Goal: Navigation & Orientation: Find specific page/section

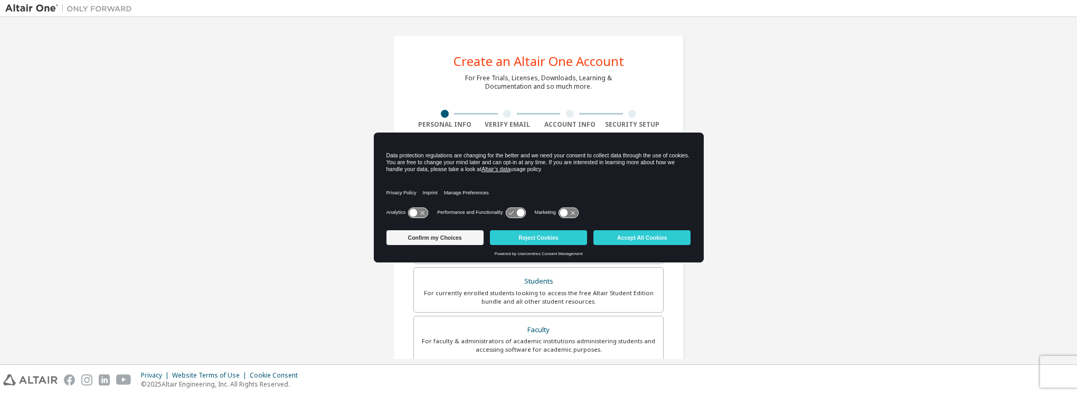
click at [769, 274] on div "Create an Altair One Account For Free Trials, Licenses, Downloads, Learning & D…" at bounding box center [538, 301] width 1067 height 559
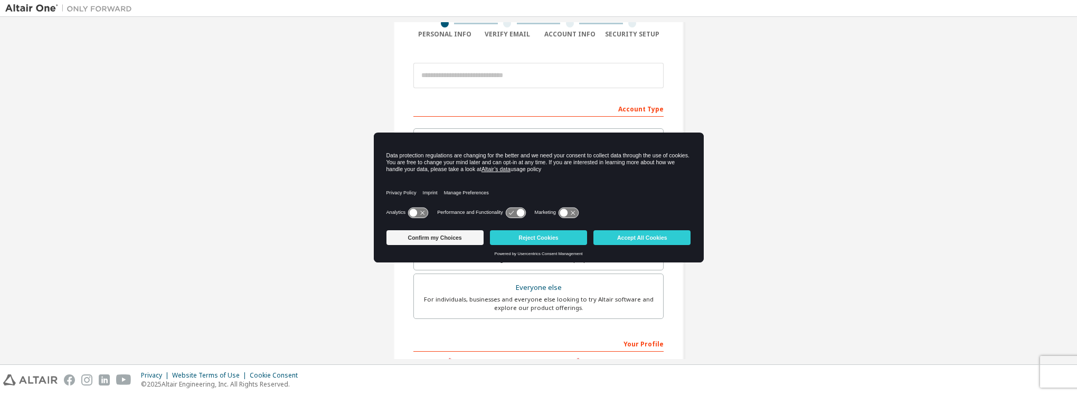
scroll to position [53, 0]
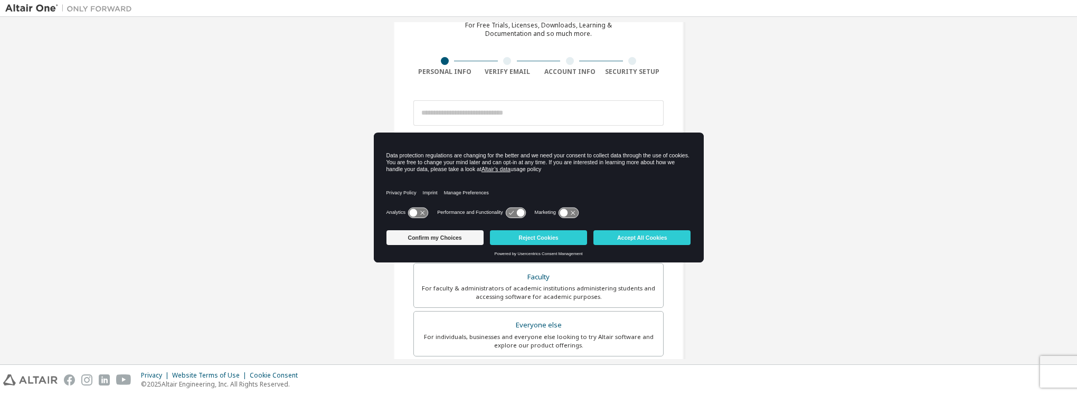
drag, startPoint x: 784, startPoint y: 287, endPoint x: 777, endPoint y: 293, distance: 8.7
click at [777, 293] on div "Create an Altair One Account For Free Trials, Licenses, Downloads, Learning & D…" at bounding box center [538, 248] width 1067 height 559
click at [228, 212] on div "Create an Altair One Account For Free Trials, Licenses, Downloads, Learning & D…" at bounding box center [538, 248] width 1067 height 559
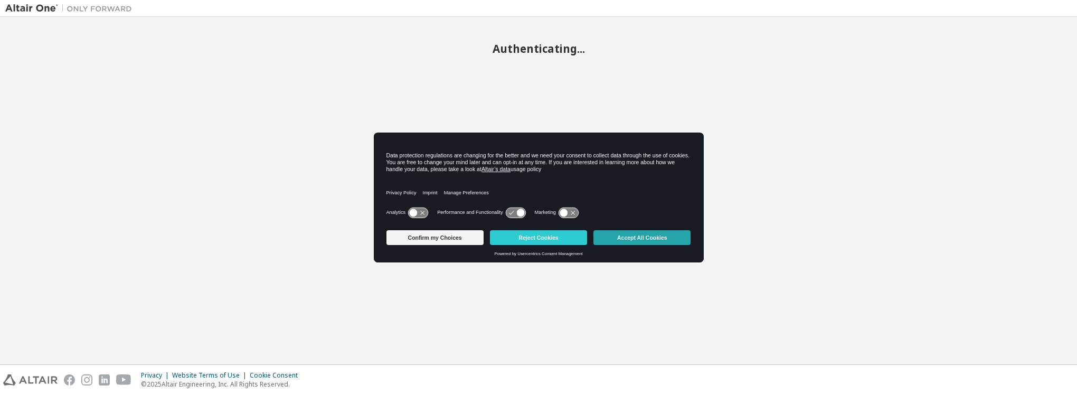
click at [633, 238] on button "Accept All Cookies" at bounding box center [641, 237] width 97 height 15
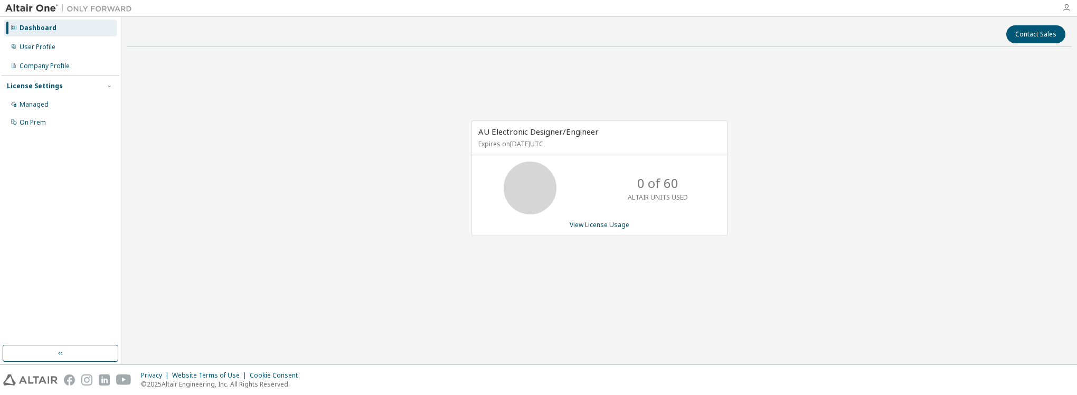
click at [1067, 10] on icon "button" at bounding box center [1066, 8] width 8 height 8
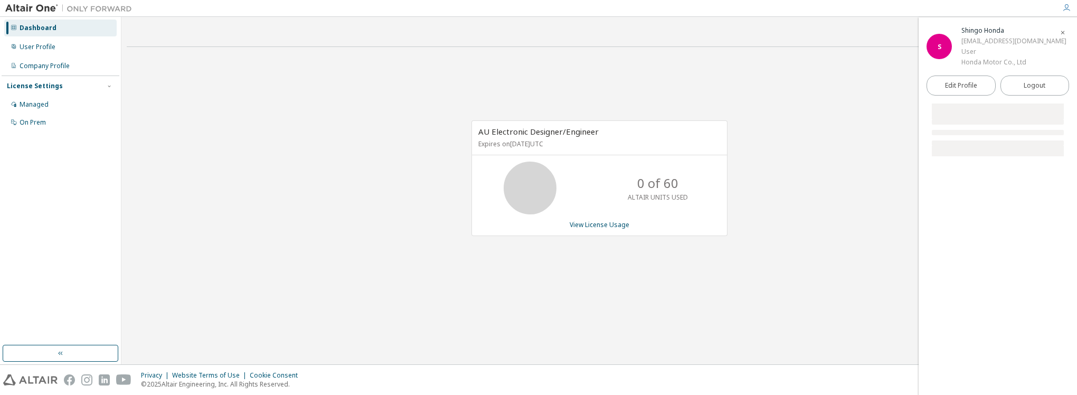
click at [791, 78] on div "AU Electronic Designer/Engineer Expires on September 29, 2026 UTC 0 of 60 ALTAI…" at bounding box center [599, 183] width 945 height 257
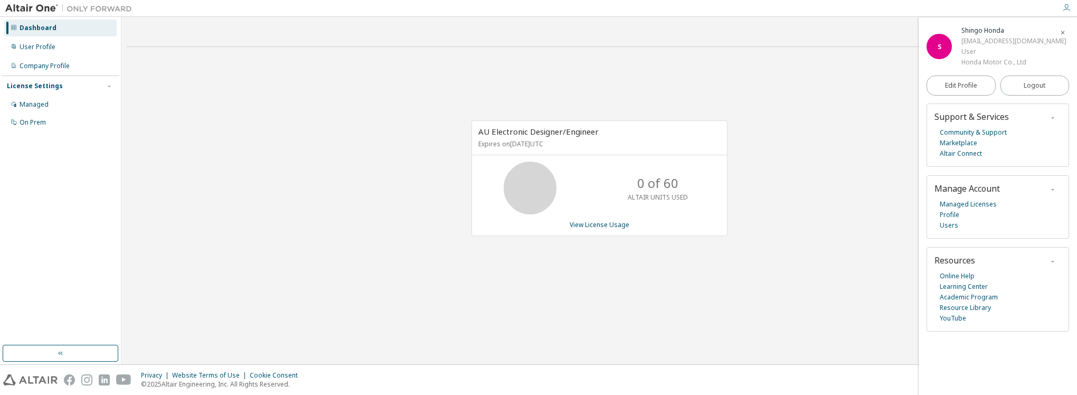
click at [617, 249] on div "AU Electronic Designer/Engineer Expires on September 29, 2026 UTC 0 of 60 ALTAI…" at bounding box center [599, 183] width 945 height 257
